Goal: Information Seeking & Learning: Find specific fact

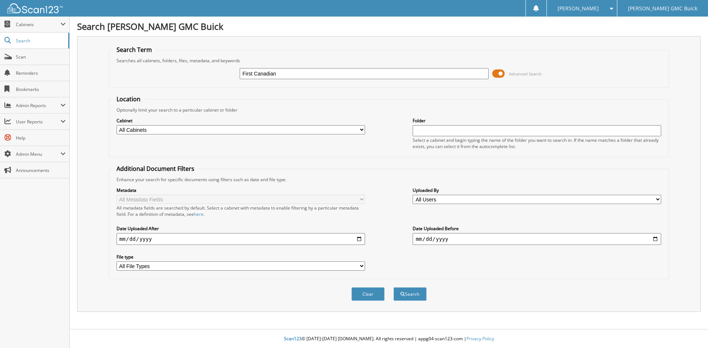
type input "First Canadian"
click at [393, 288] on button "Search" at bounding box center [409, 295] width 33 height 14
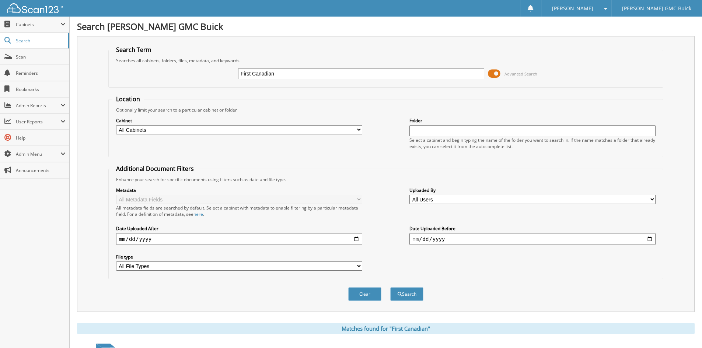
click at [315, 75] on input "First Canadian" at bounding box center [361, 73] width 246 height 11
click at [314, 75] on input "First Canadian" at bounding box center [361, 73] width 246 height 11
click at [314, 76] on input "First Canadian" at bounding box center [361, 73] width 246 height 11
type input "Milennium"
click at [390, 288] on button "Search" at bounding box center [406, 295] width 33 height 14
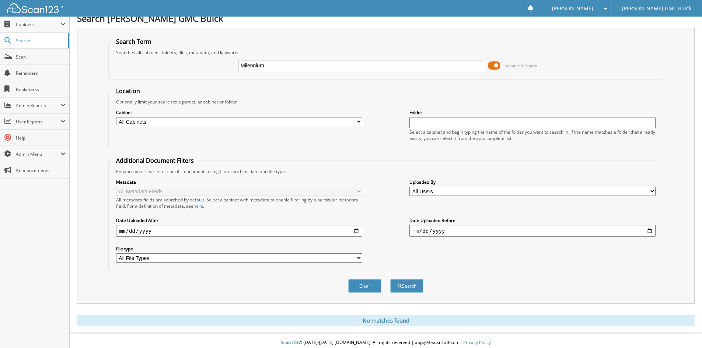
scroll to position [12, 0]
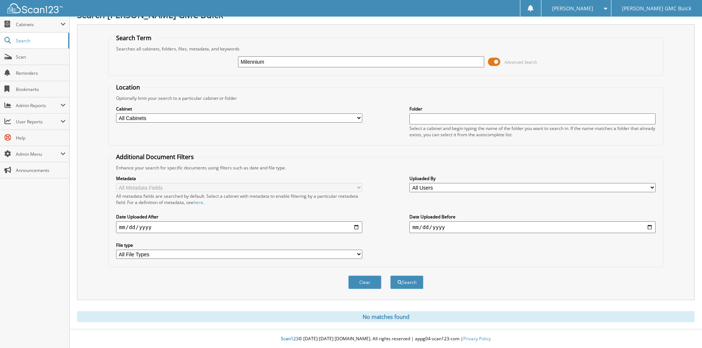
click at [246, 65] on input "Milennium" at bounding box center [361, 61] width 246 height 11
type input "Millennium"
click at [390, 276] on button "Search" at bounding box center [406, 283] width 33 height 14
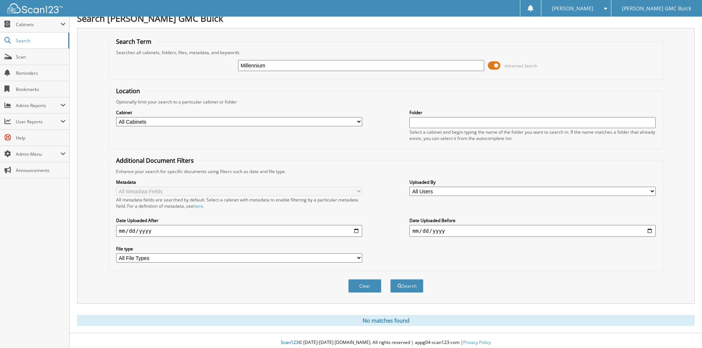
scroll to position [12, 0]
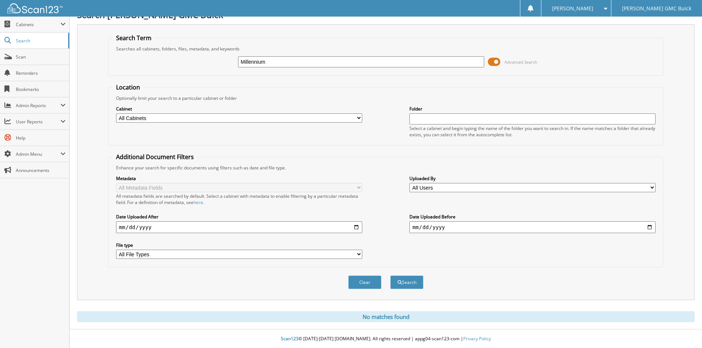
click at [249, 62] on input "Millennium" at bounding box center [361, 61] width 246 height 11
click at [255, 62] on input "Millennium" at bounding box center [361, 61] width 246 height 11
type input "Millenium"
click at [390, 276] on button "Search" at bounding box center [406, 283] width 33 height 14
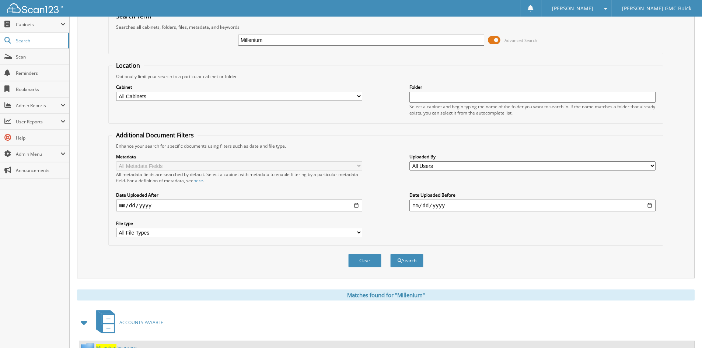
scroll to position [64, 0]
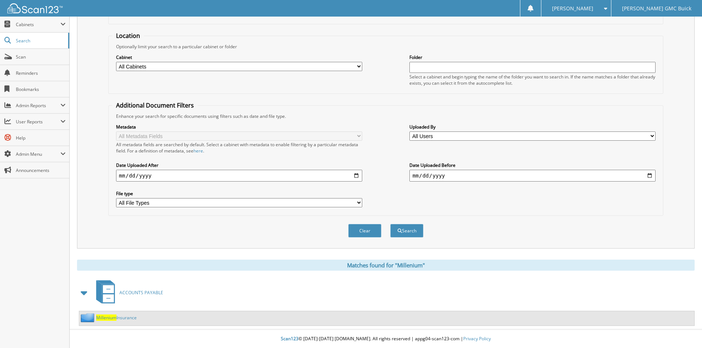
click at [115, 319] on span "Millenium" at bounding box center [106, 318] width 20 height 6
